Goal: Transaction & Acquisition: Purchase product/service

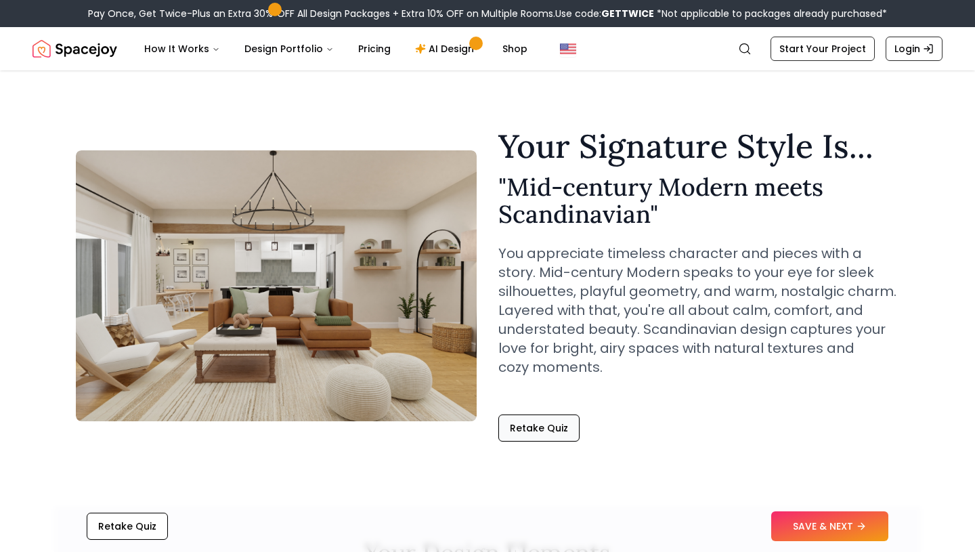
click at [535, 433] on button "Retake Quiz" at bounding box center [538, 427] width 81 height 27
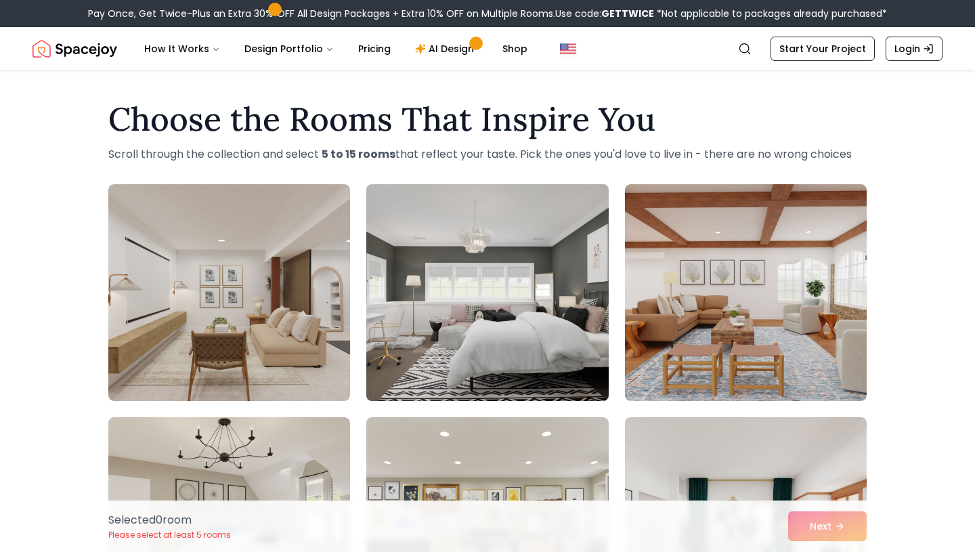
click at [418, 327] on img at bounding box center [487, 292] width 254 height 227
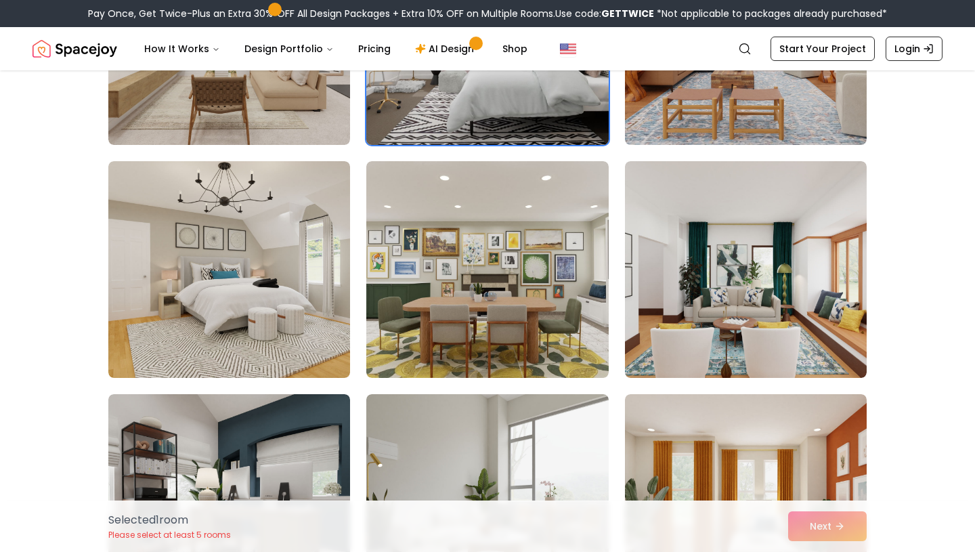
scroll to position [255, 0]
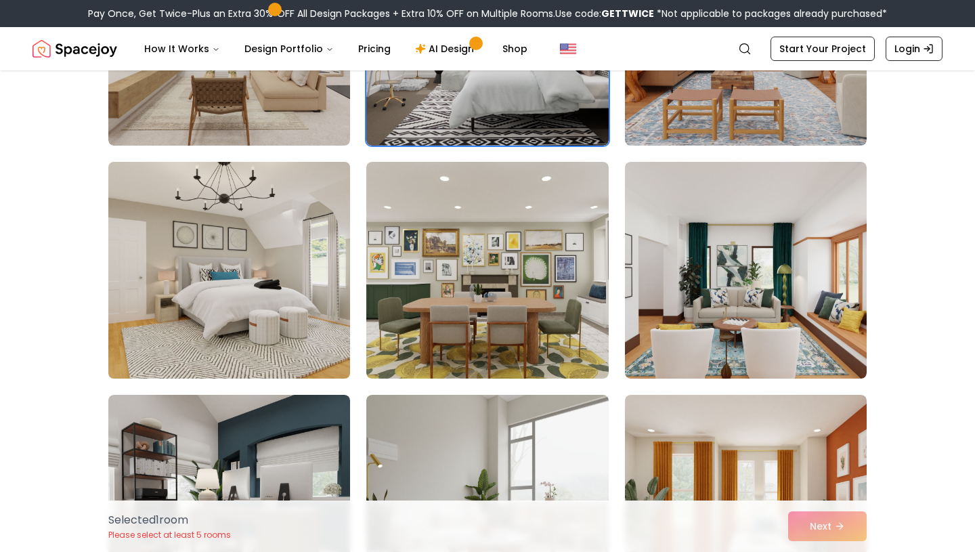
click at [298, 303] on img at bounding box center [229, 269] width 254 height 227
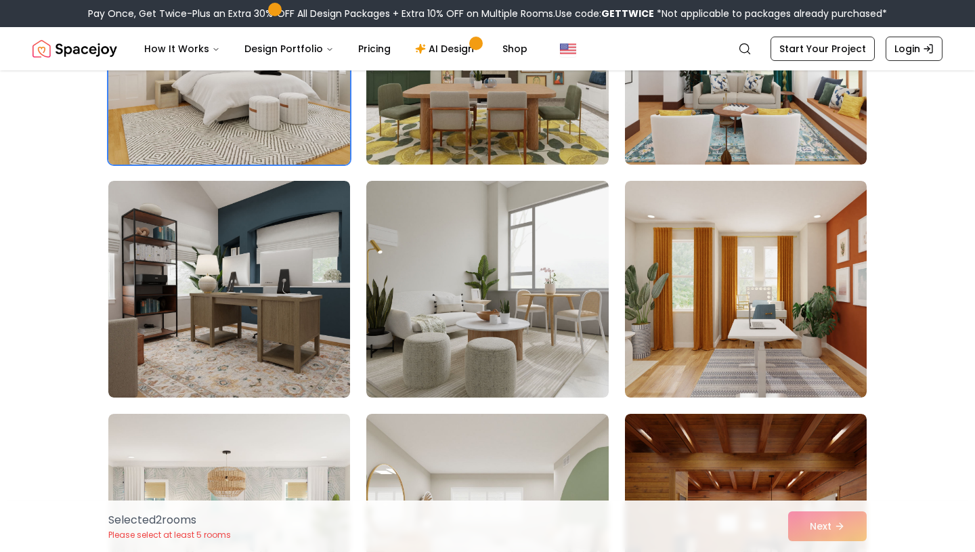
scroll to position [472, 0]
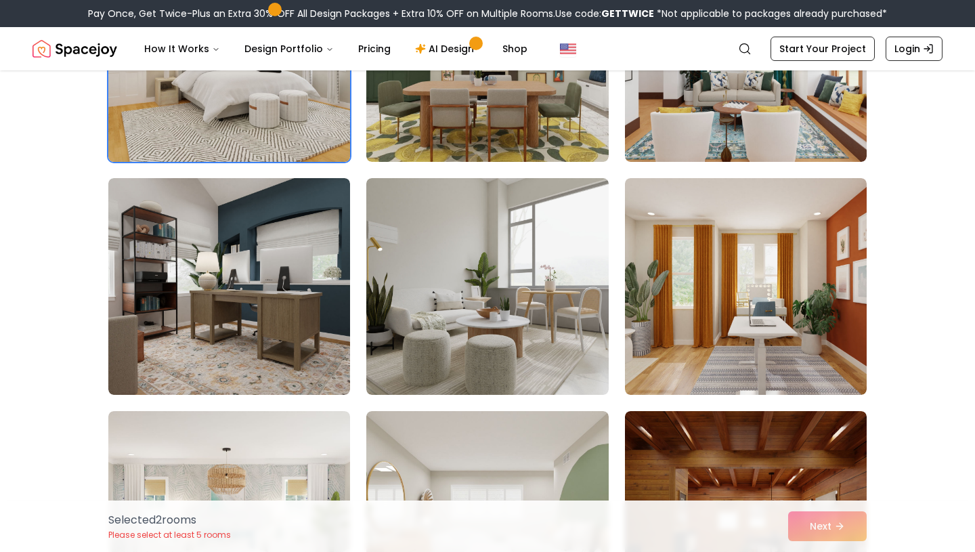
click at [298, 303] on img at bounding box center [229, 286] width 242 height 217
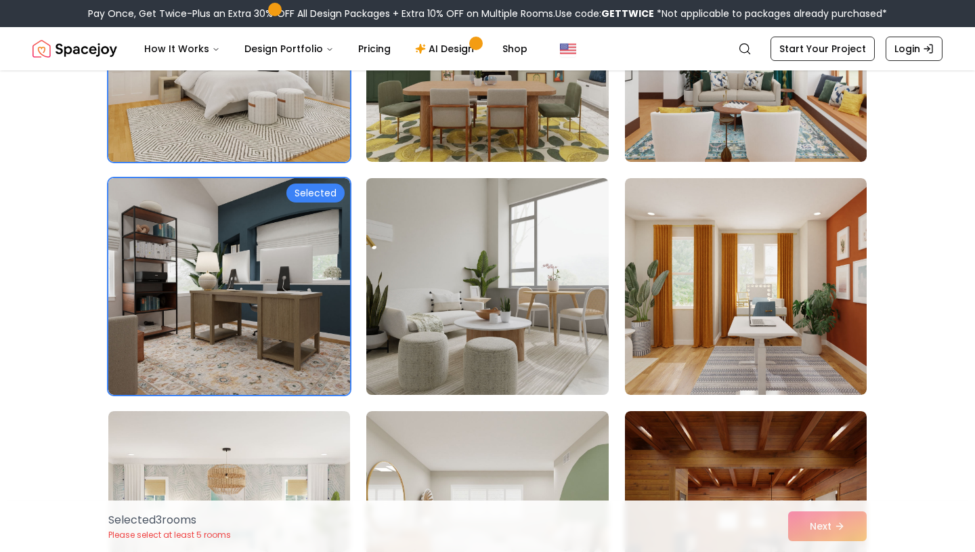
click at [508, 337] on img at bounding box center [487, 286] width 254 height 227
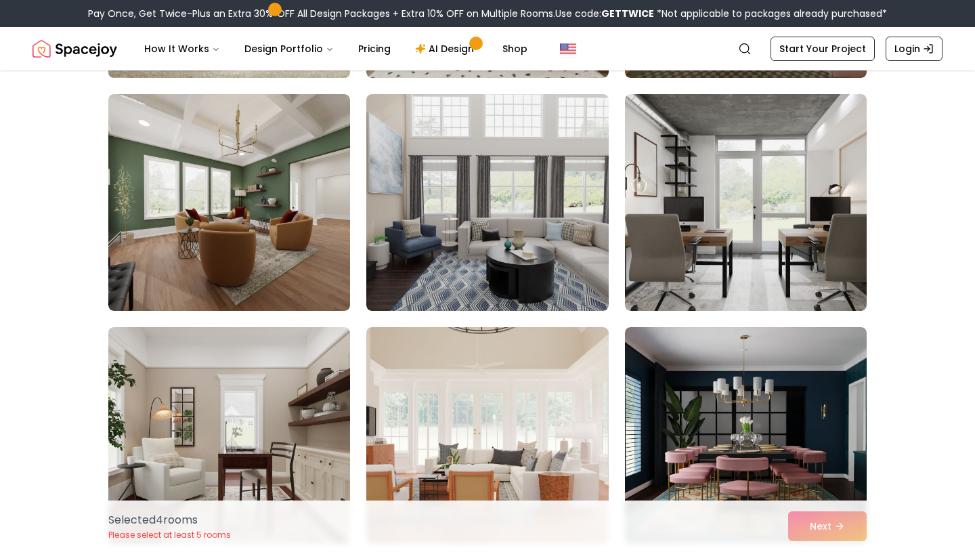
scroll to position [1028, 0]
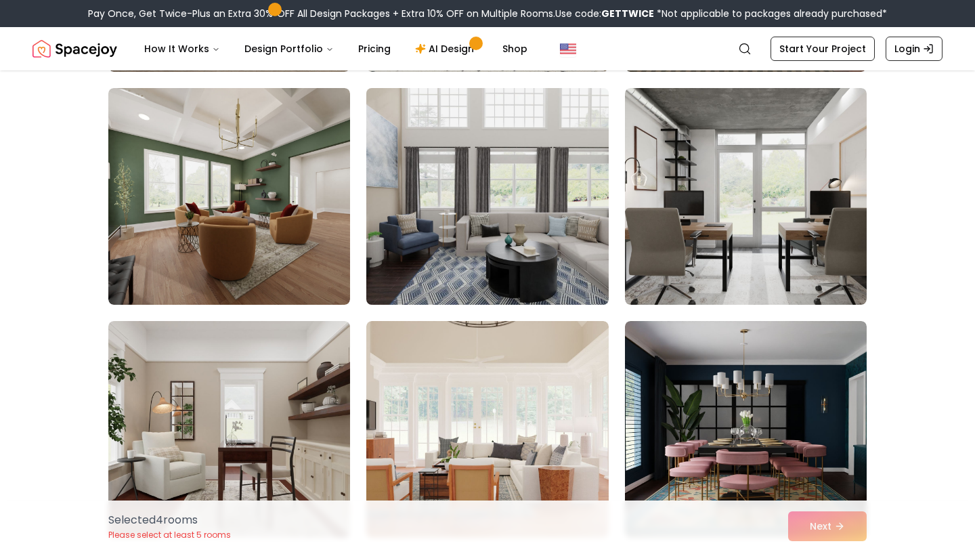
click at [412, 249] on img at bounding box center [487, 196] width 254 height 227
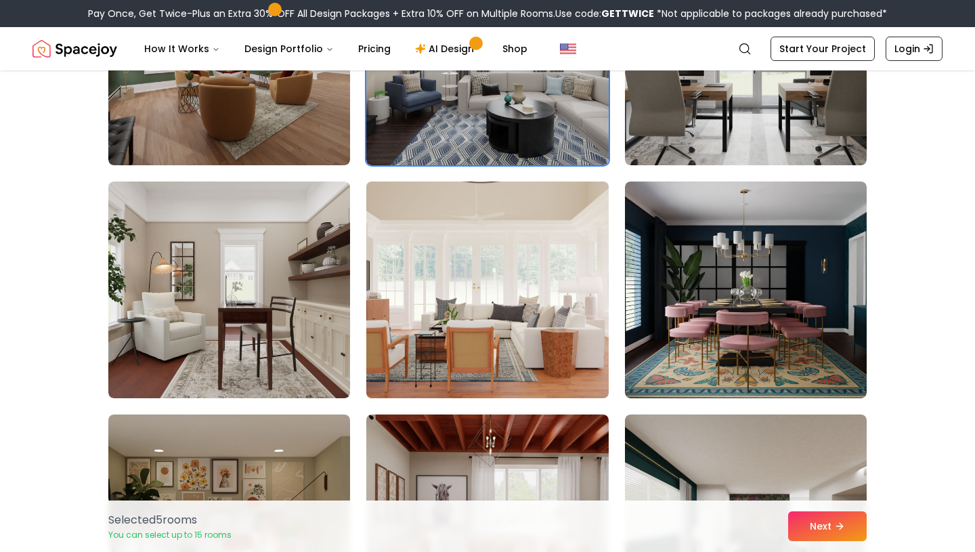
scroll to position [1168, 0]
click at [484, 347] on img at bounding box center [487, 288] width 254 height 227
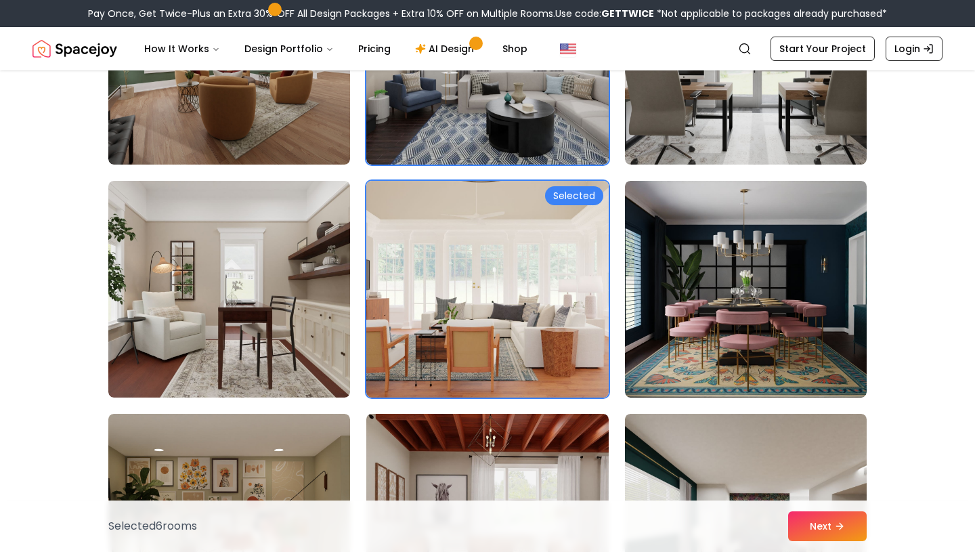
click at [484, 347] on img at bounding box center [487, 288] width 254 height 227
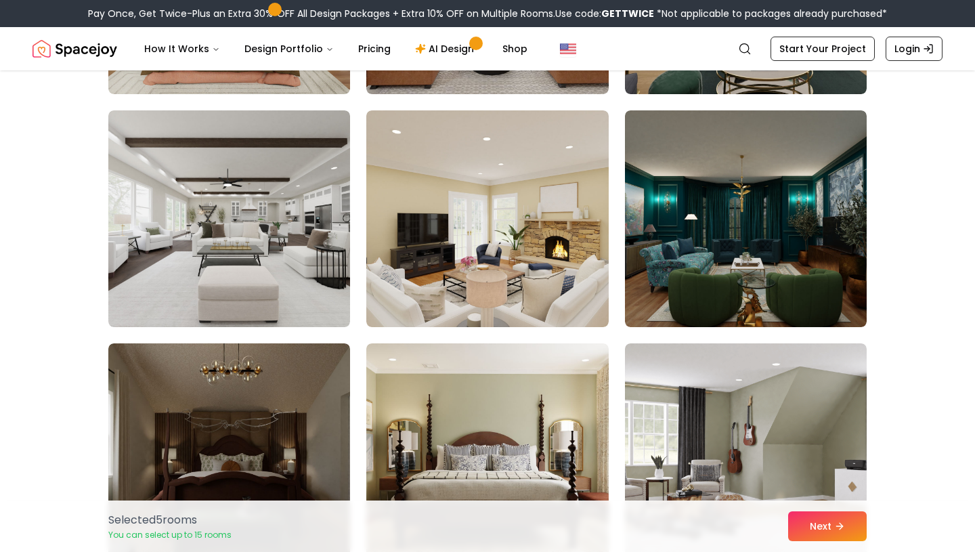
scroll to position [1704, 0]
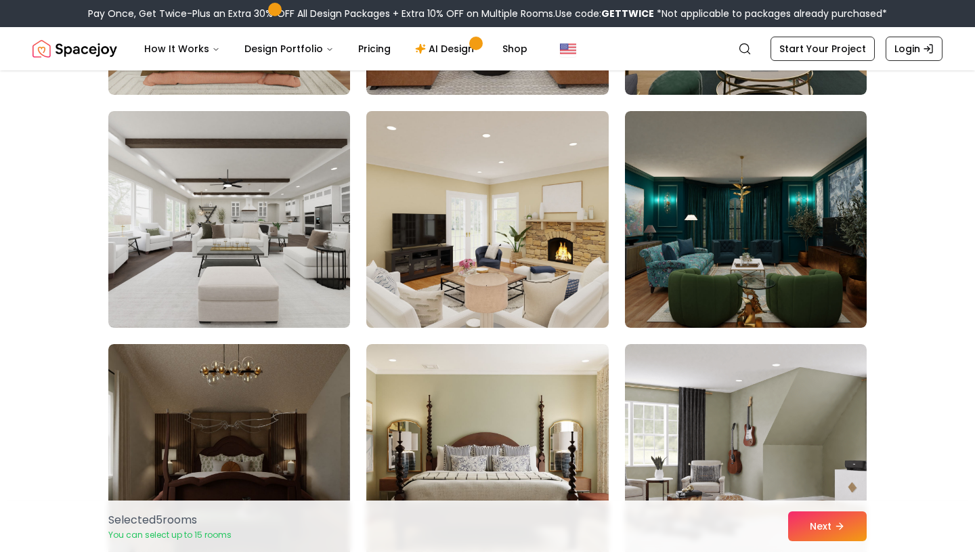
click at [471, 272] on img at bounding box center [487, 219] width 254 height 227
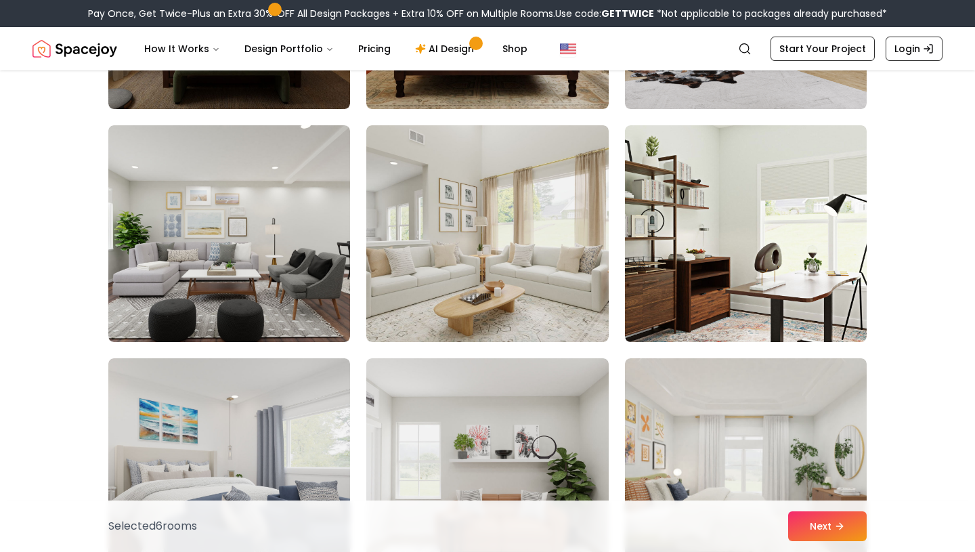
scroll to position [2157, 0]
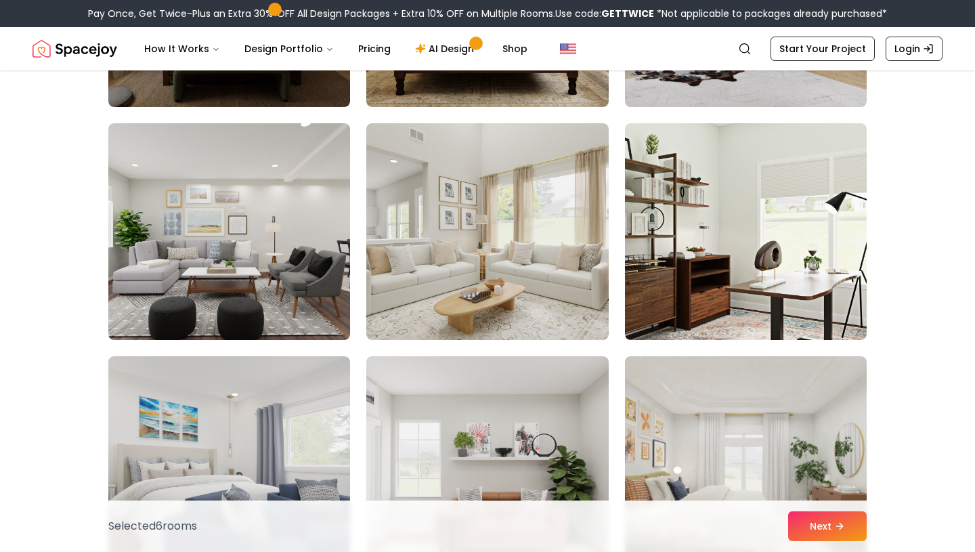
click at [471, 272] on img at bounding box center [487, 231] width 242 height 217
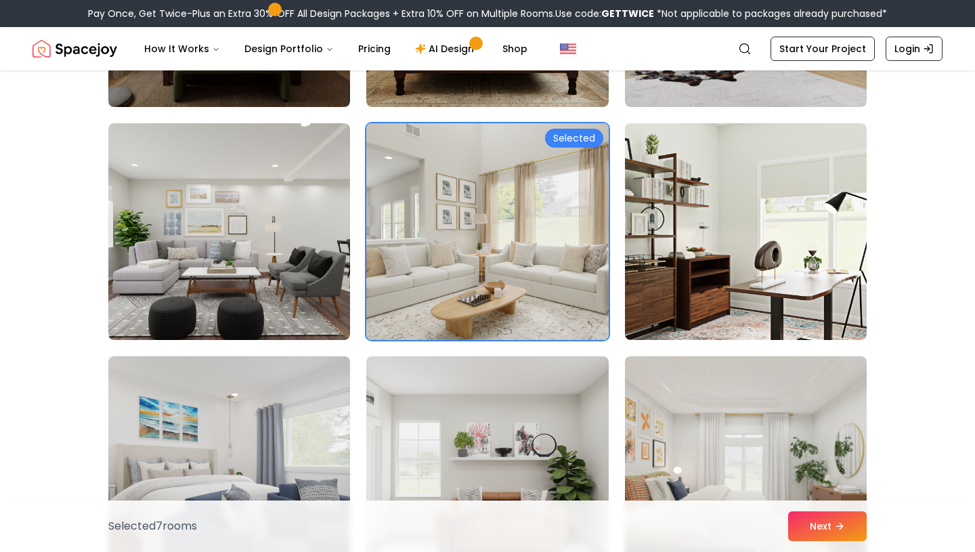
click at [458, 269] on img at bounding box center [487, 231] width 254 height 227
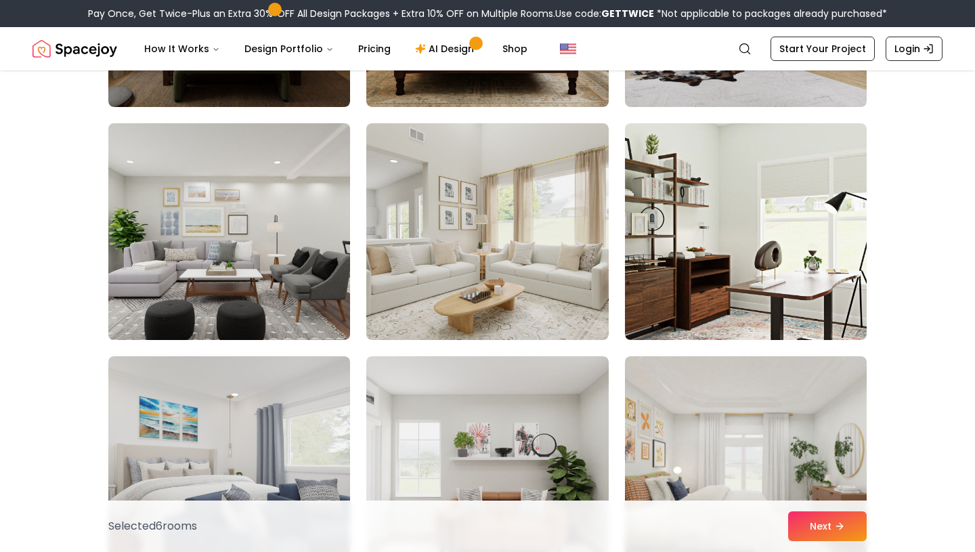
click at [320, 272] on img at bounding box center [229, 231] width 254 height 227
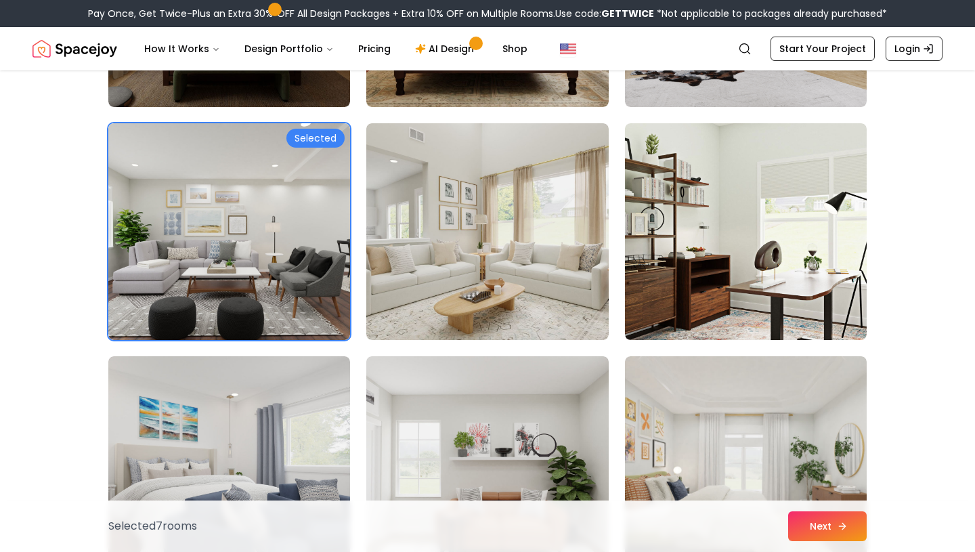
click at [800, 528] on button "Next" at bounding box center [827, 526] width 79 height 30
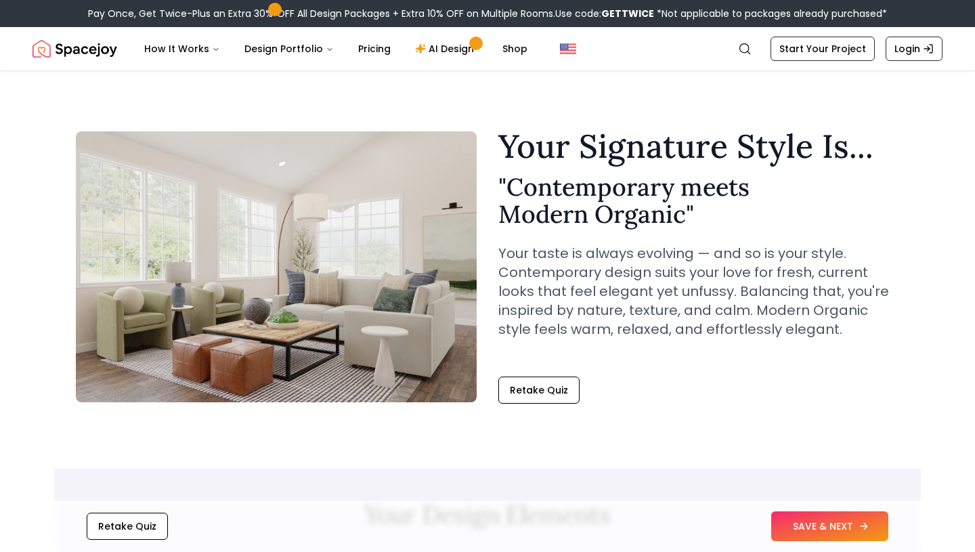
click at [804, 525] on button "SAVE & NEXT" at bounding box center [829, 526] width 117 height 30
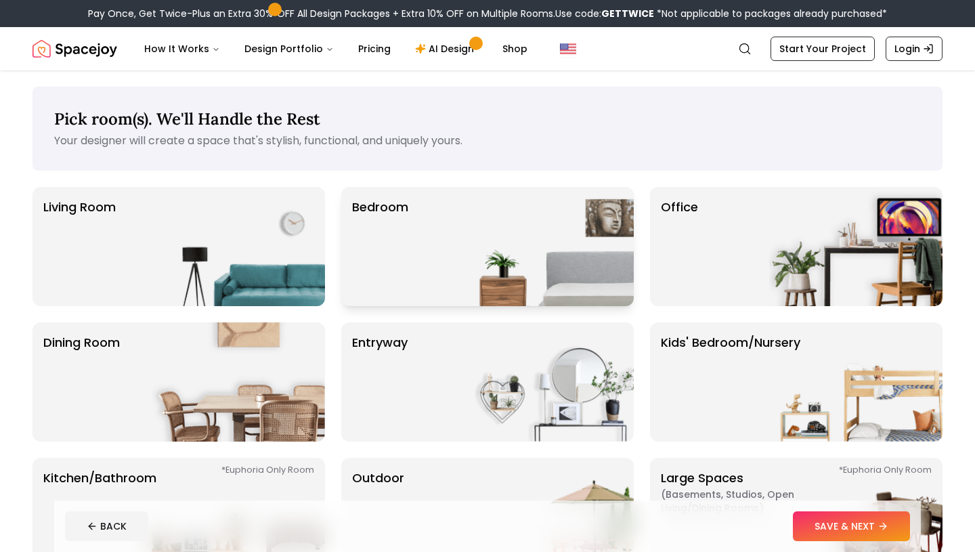
click at [504, 223] on img at bounding box center [546, 246] width 173 height 119
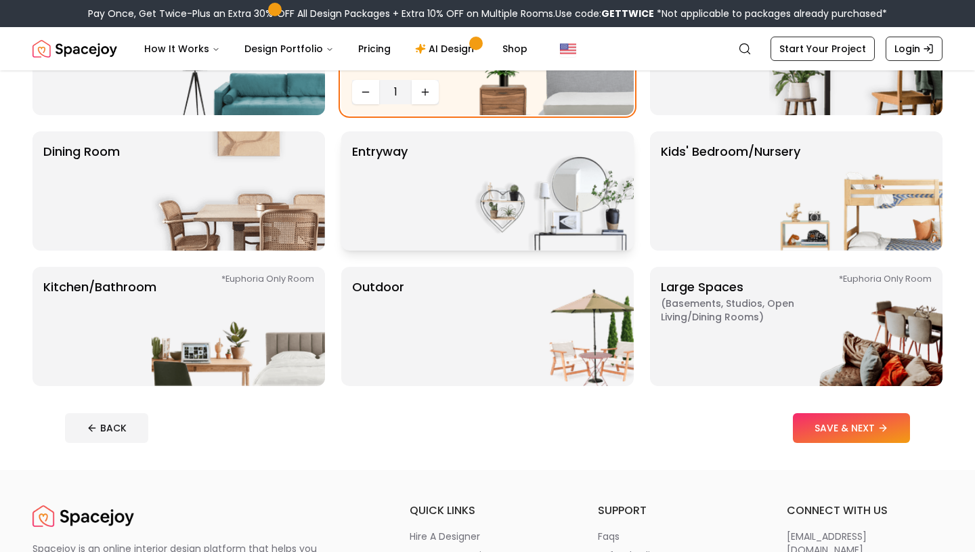
scroll to position [192, 0]
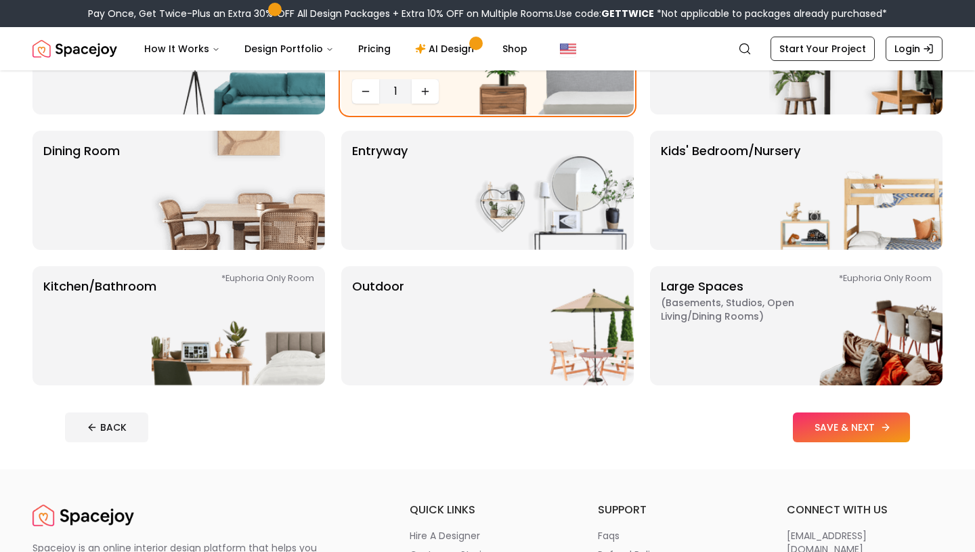
click at [831, 435] on button "SAVE & NEXT" at bounding box center [851, 427] width 117 height 30
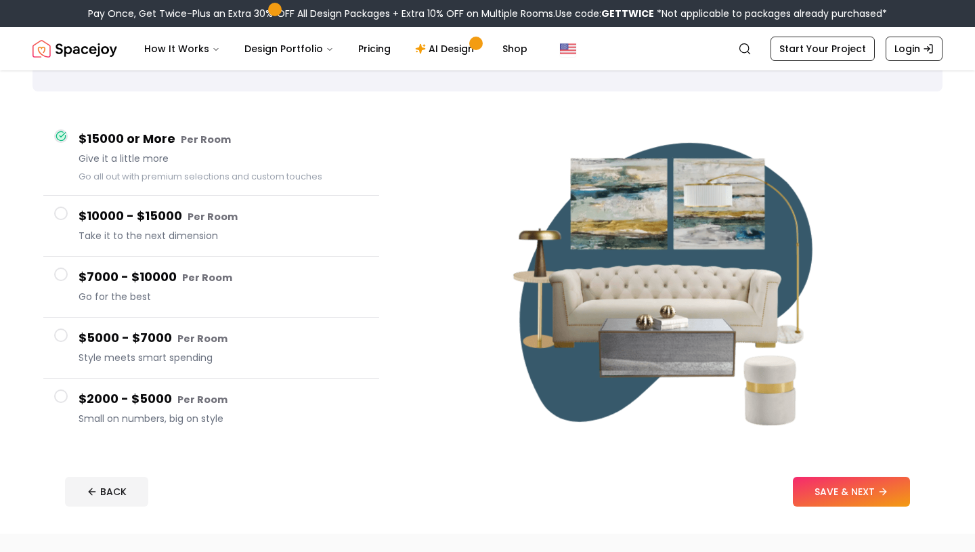
scroll to position [108, 0]
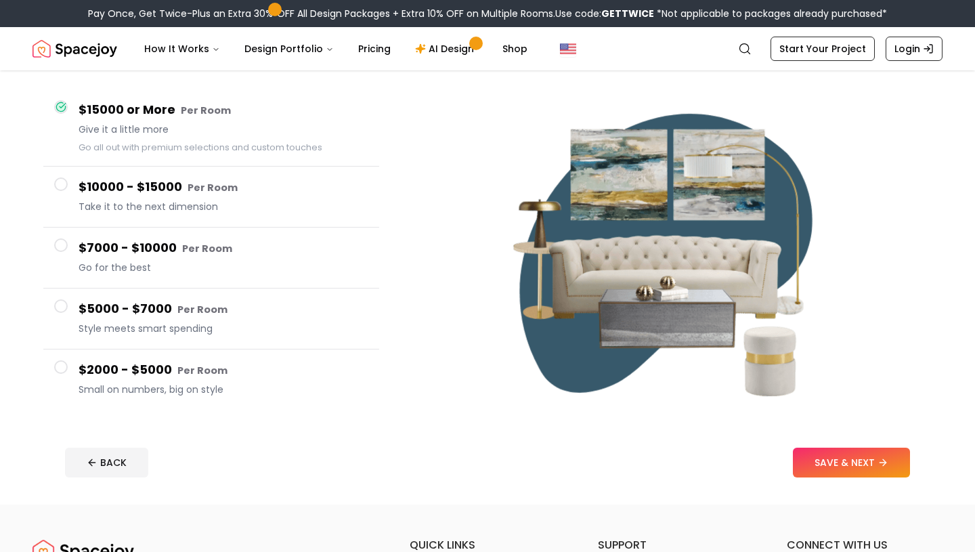
click at [58, 364] on span at bounding box center [61, 367] width 14 height 14
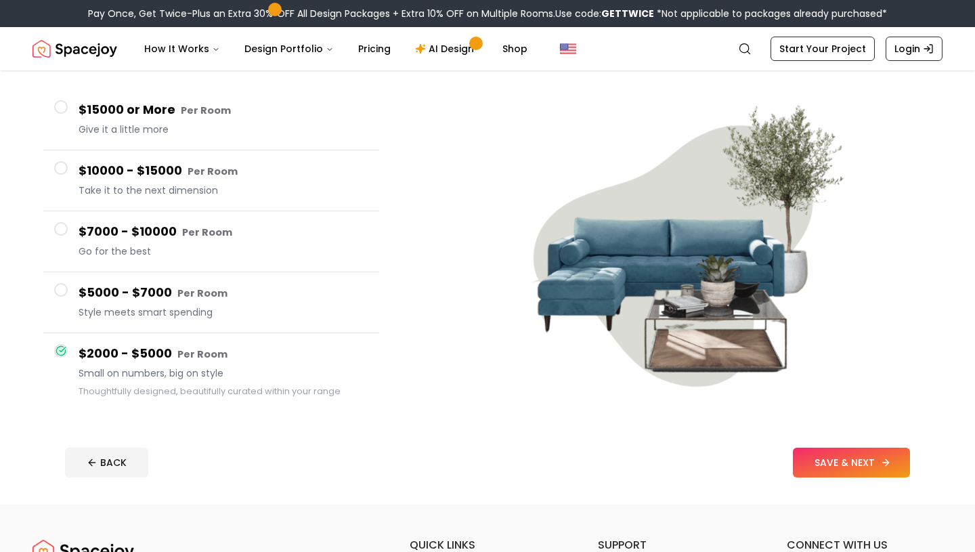
click at [846, 456] on button "SAVE & NEXT" at bounding box center [851, 463] width 117 height 30
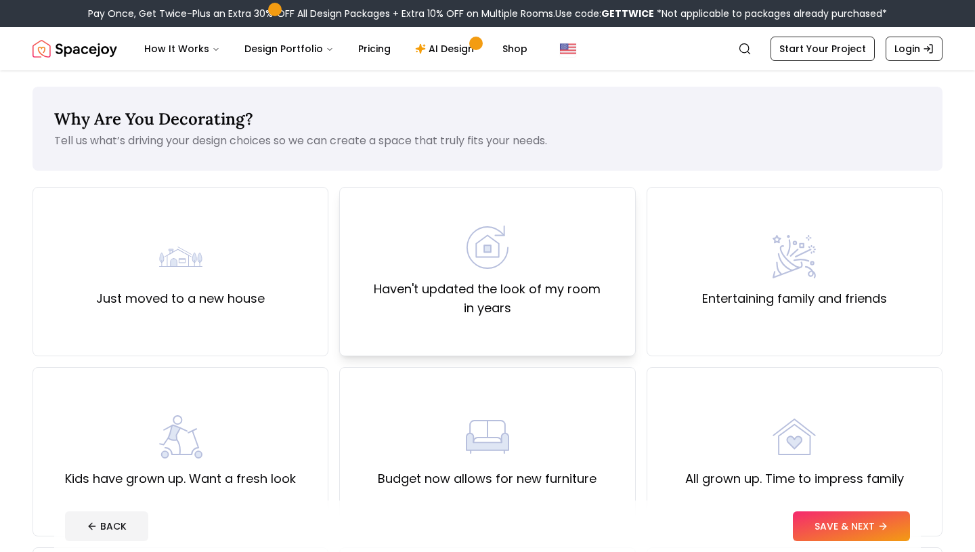
click at [484, 319] on div "Haven't updated the look of my room in years" at bounding box center [487, 271] width 296 height 169
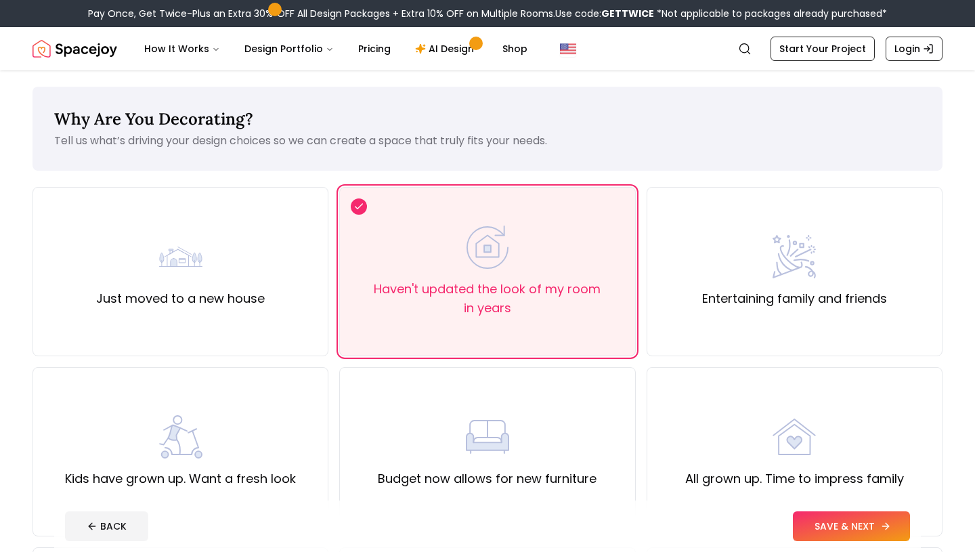
click at [861, 519] on button "SAVE & NEXT" at bounding box center [851, 526] width 117 height 30
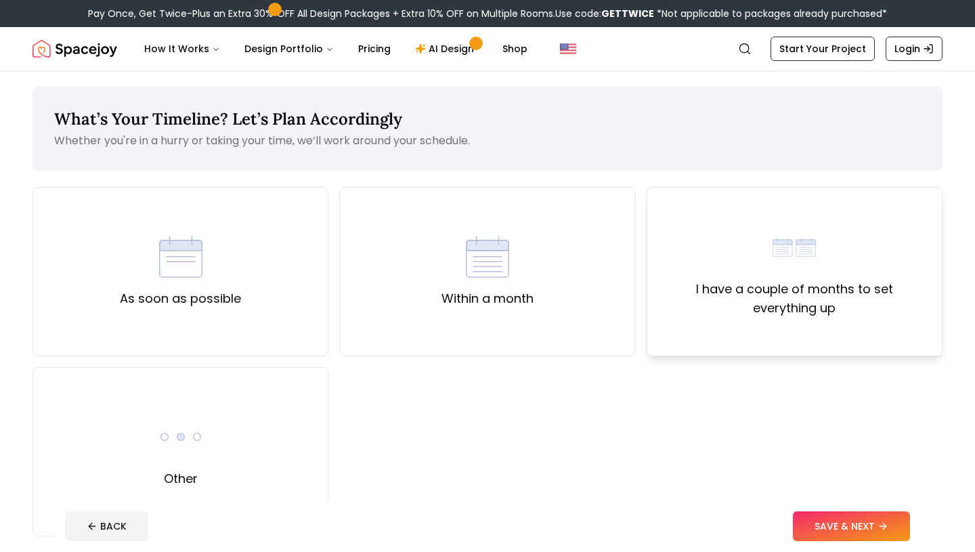
click at [670, 333] on div "I have a couple of months to set everything up" at bounding box center [795, 271] width 296 height 169
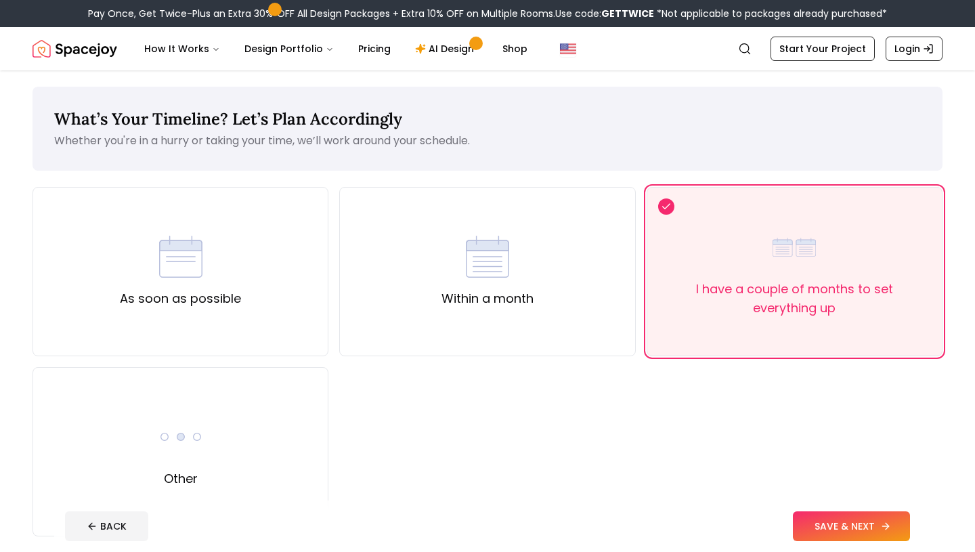
click at [833, 536] on button "SAVE & NEXT" at bounding box center [851, 526] width 117 height 30
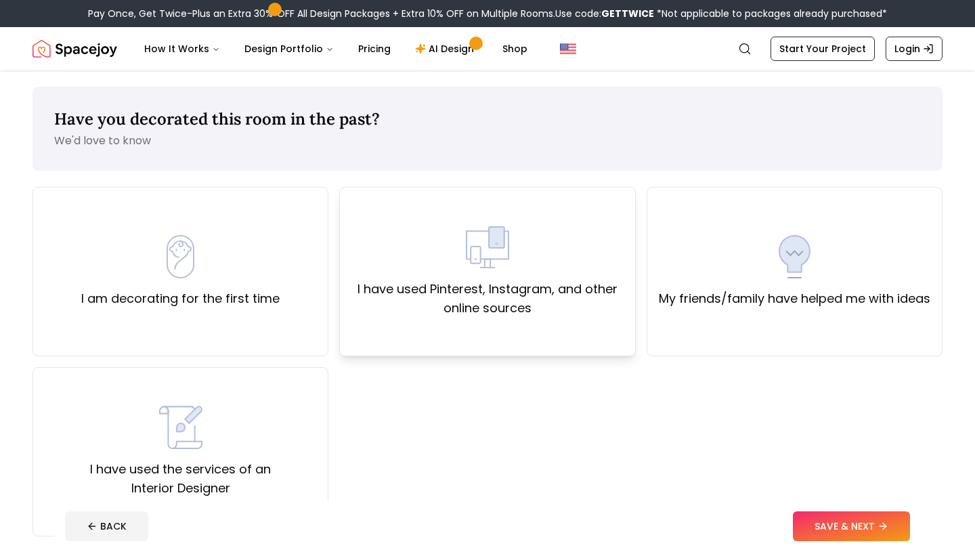
click at [544, 324] on div "I have used Pinterest, Instagram, and other online sources" at bounding box center [487, 271] width 296 height 169
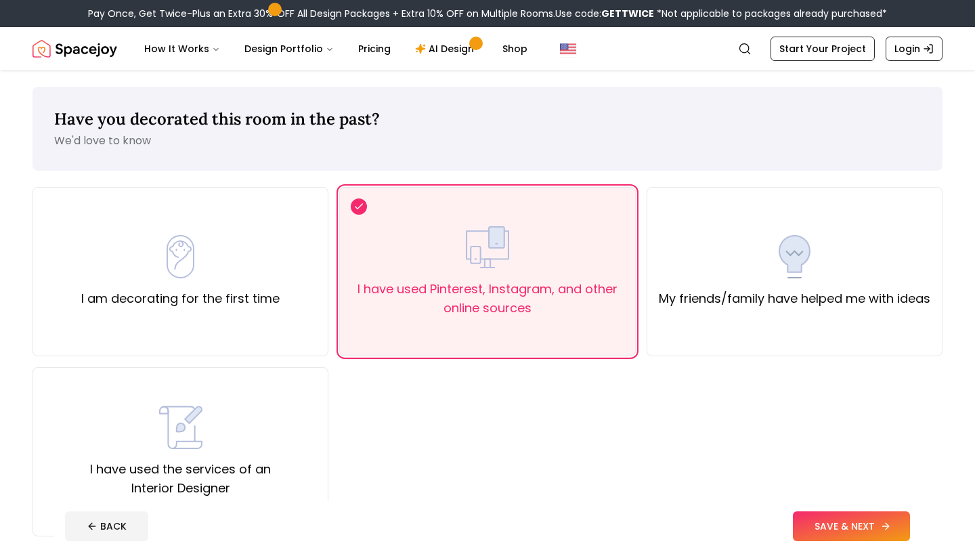
click at [839, 536] on button "SAVE & NEXT" at bounding box center [851, 526] width 117 height 30
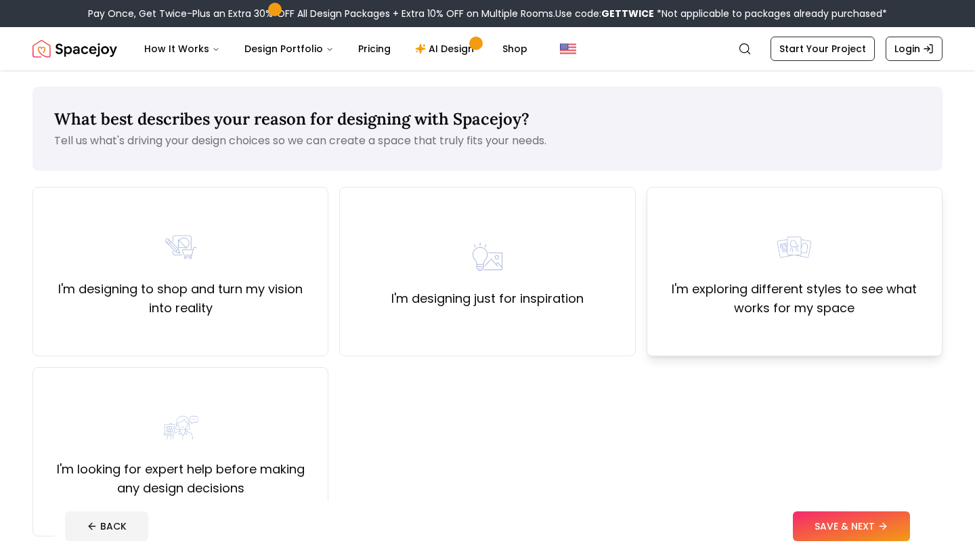
click at [750, 305] on label "I'm exploring different styles to see what works for my space" at bounding box center [794, 299] width 273 height 38
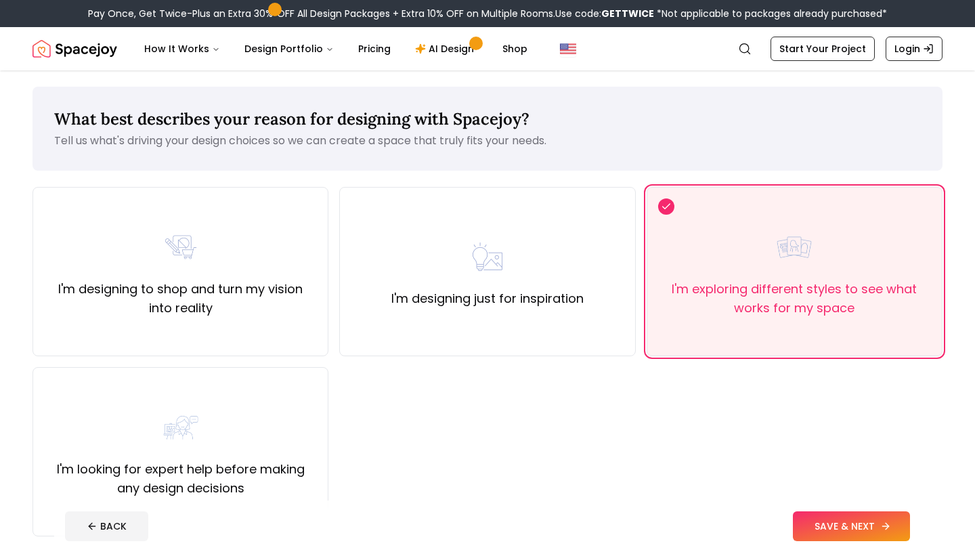
click at [814, 525] on button "SAVE & NEXT" at bounding box center [851, 526] width 117 height 30
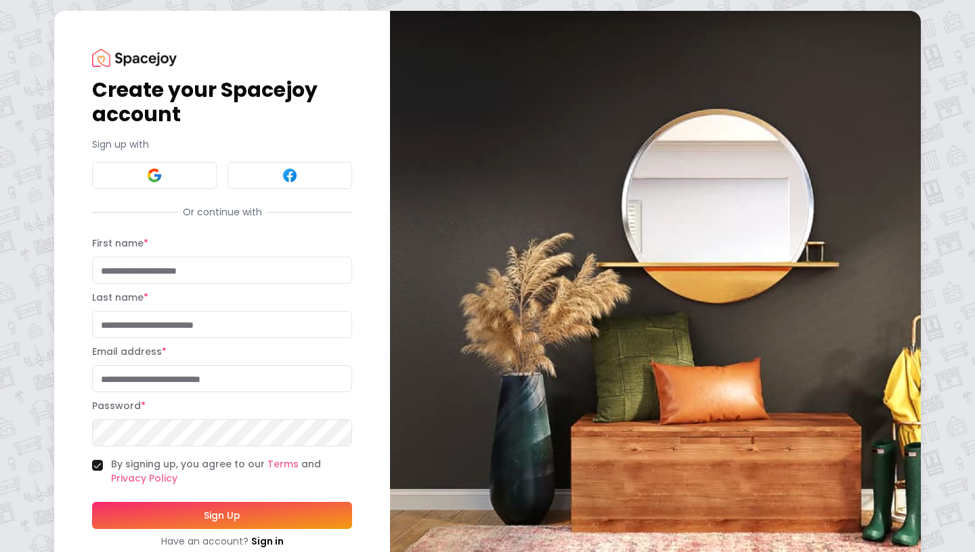
scroll to position [45, 0]
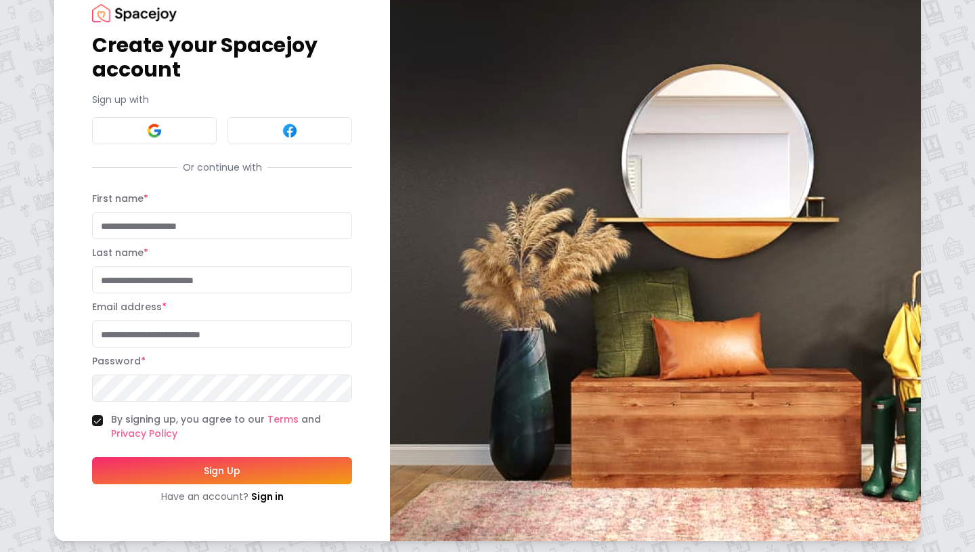
click at [240, 221] on input "First name *" at bounding box center [222, 225] width 260 height 27
type input "*****"
click at [252, 278] on input "Last name *" at bounding box center [222, 279] width 260 height 27
type input "*"
click at [121, 334] on input "Email address *" at bounding box center [222, 333] width 260 height 27
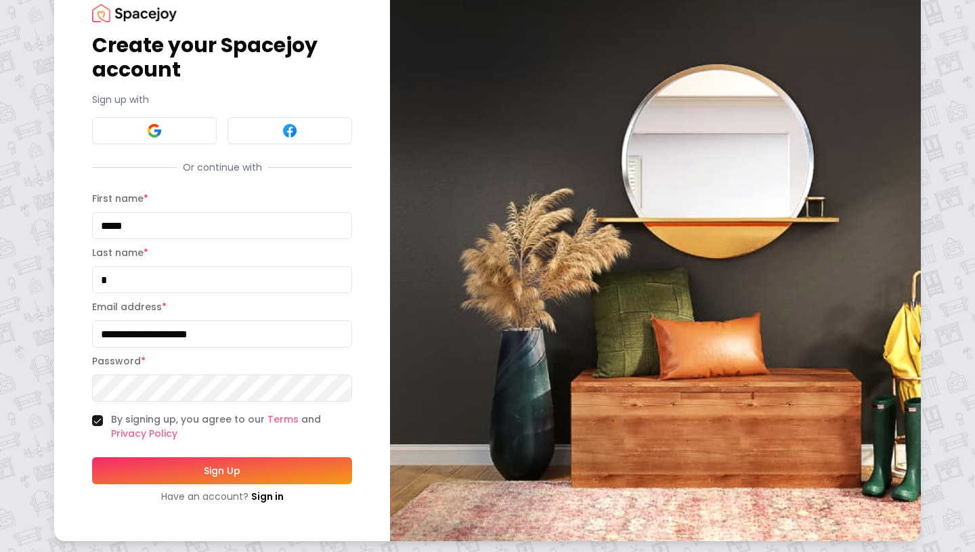
type input "**********"
click at [130, 404] on form "**********" at bounding box center [222, 346] width 260 height 313
click at [121, 475] on button "Sign Up" at bounding box center [222, 470] width 260 height 27
